Goal: Check status

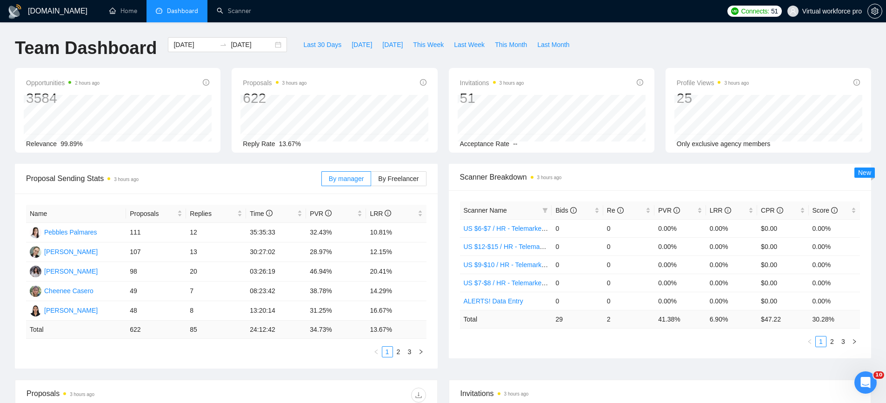
click at [170, 23] on div "[DOMAIN_NAME] Home Dashboard Scanner Connects: 51 Virtual workforce pro Team Da…" at bounding box center [443, 373] width 886 height 747
click at [171, 19] on li "Dashboard" at bounding box center [176, 11] width 61 height 22
click at [421, 43] on span "This Week" at bounding box center [428, 45] width 31 height 10
type input "[DATE]"
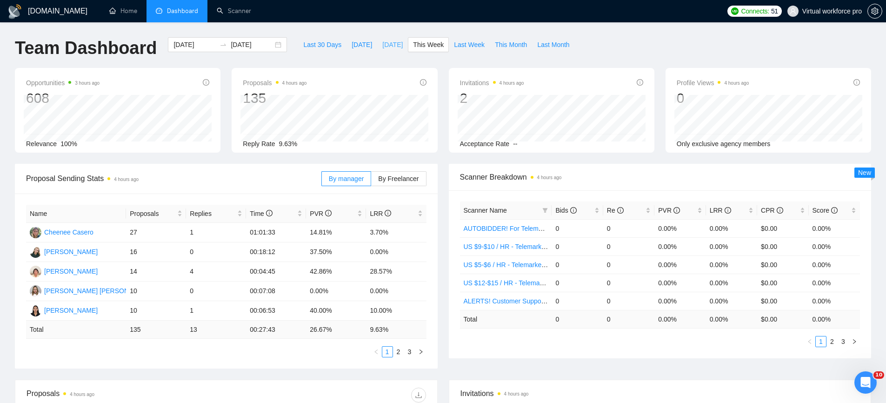
click at [391, 48] on span "[DATE]" at bounding box center [392, 45] width 20 height 10
type input "[DATE]"
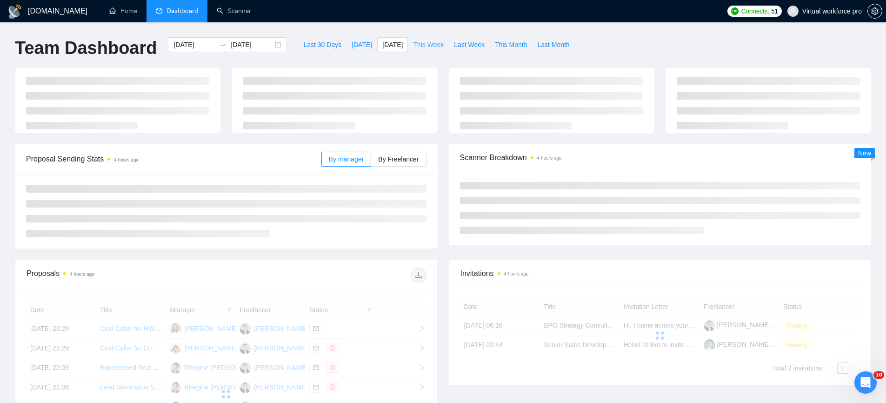
click at [431, 48] on span "This Week" at bounding box center [428, 45] width 31 height 10
type input "[DATE]"
